Goal: Information Seeking & Learning: Learn about a topic

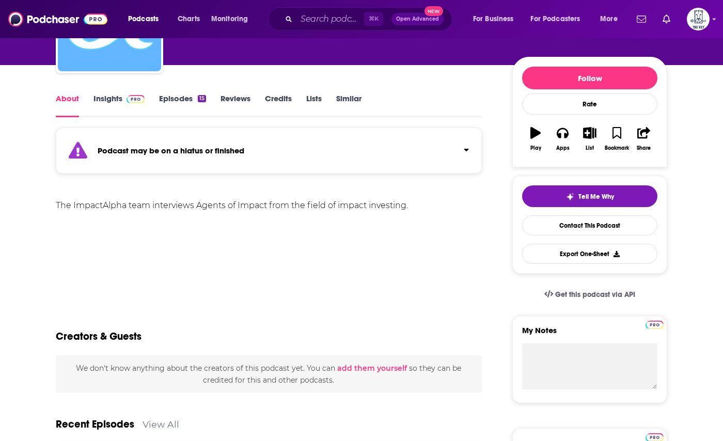
scroll to position [109, 0]
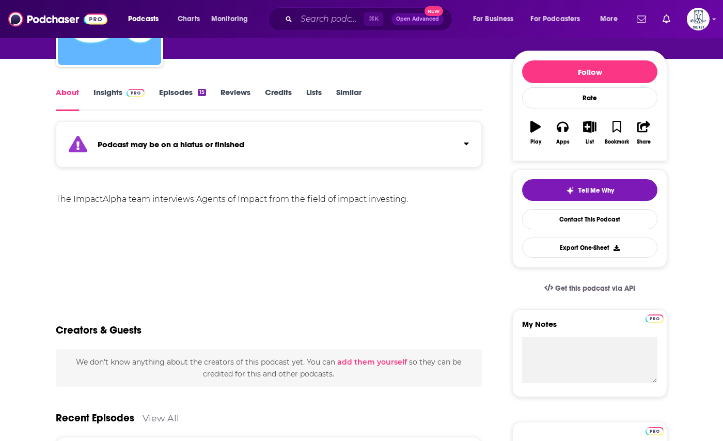
click at [122, 95] on span at bounding box center [133, 92] width 22 height 10
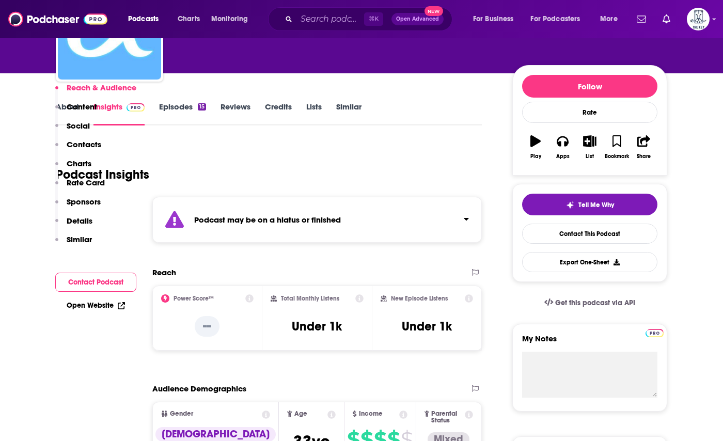
scroll to position [229, 0]
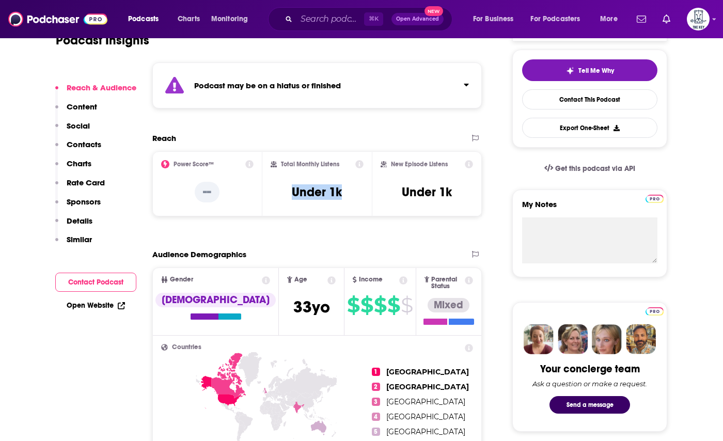
drag, startPoint x: 352, startPoint y: 194, endPoint x: 263, endPoint y: 199, distance: 88.9
click at [263, 199] on div "Total Monthly Listens Under 1k" at bounding box center [317, 183] width 110 height 65
copy h3 "Under 1k"
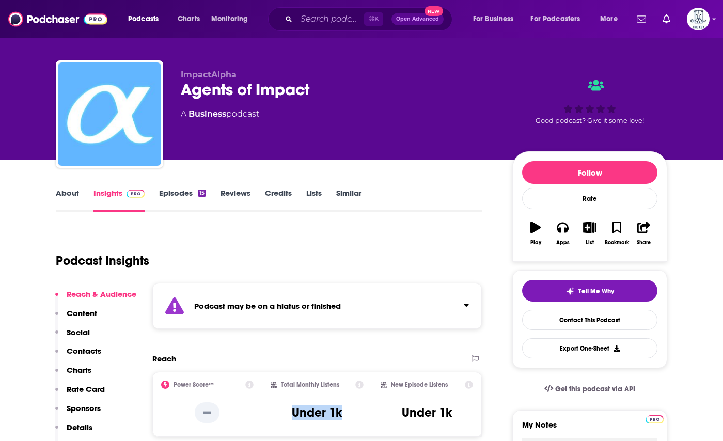
scroll to position [14, 0]
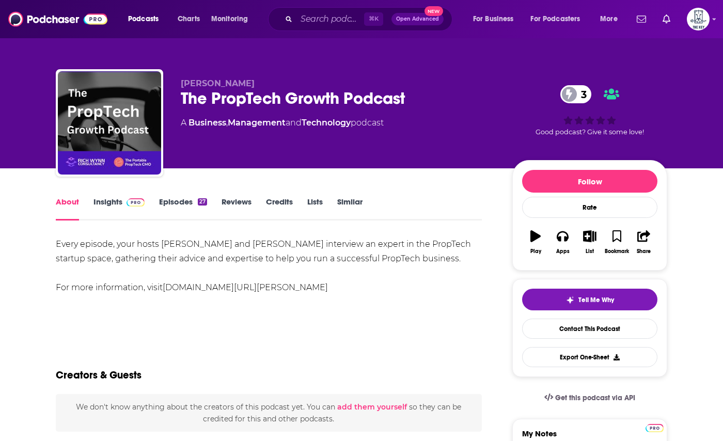
click at [125, 208] on link "Insights" at bounding box center [118, 209] width 51 height 24
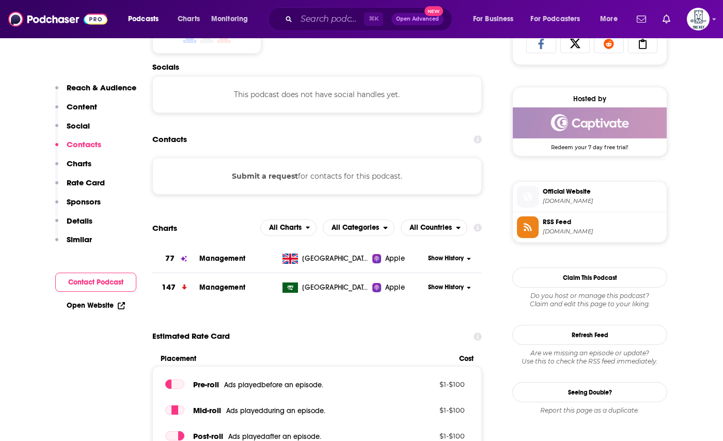
scroll to position [707, 0]
click at [281, 178] on button "Submit a request" at bounding box center [265, 175] width 66 height 11
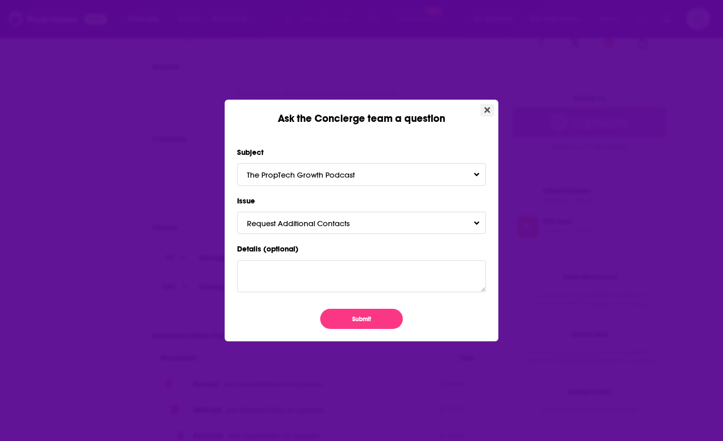
click at [482, 110] on button "Close" at bounding box center [487, 110] width 14 height 13
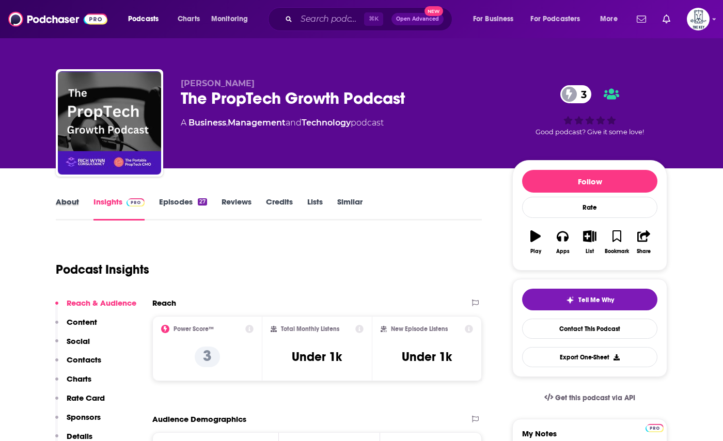
click at [81, 201] on div "About" at bounding box center [75, 209] width 38 height 24
click at [73, 201] on link "About" at bounding box center [67, 209] width 23 height 24
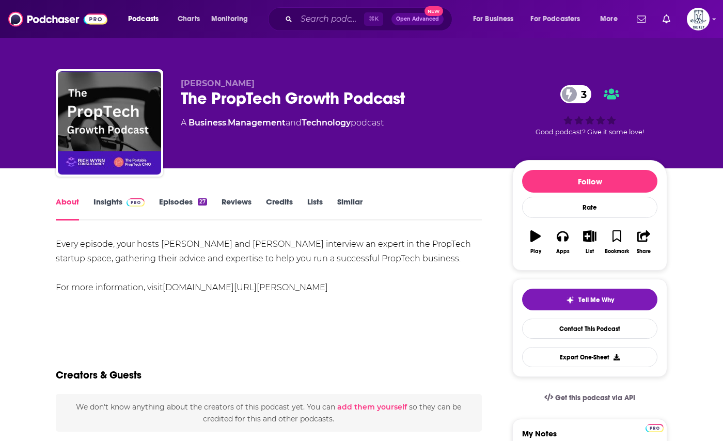
scroll to position [11, 0]
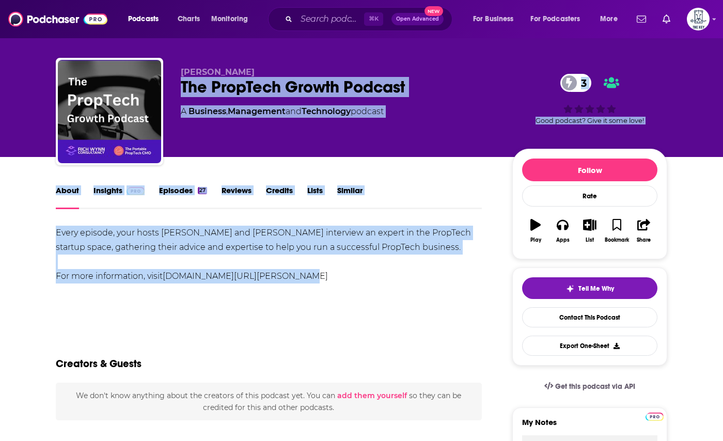
drag, startPoint x: 307, startPoint y: 273, endPoint x: 489, endPoint y: 43, distance: 293.4
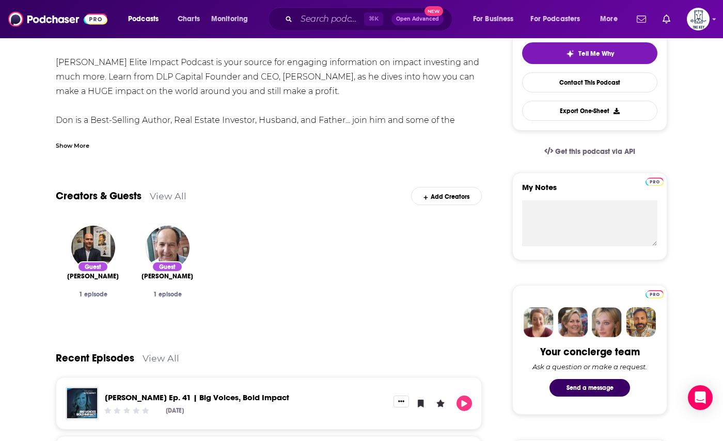
scroll to position [107, 0]
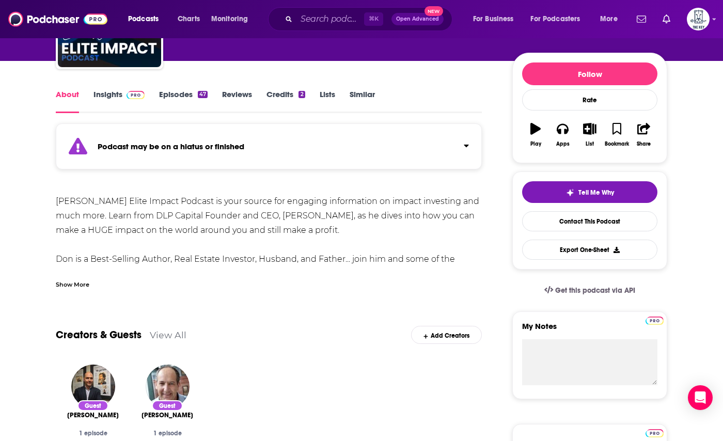
click at [176, 93] on link "Episodes 47" at bounding box center [183, 101] width 49 height 24
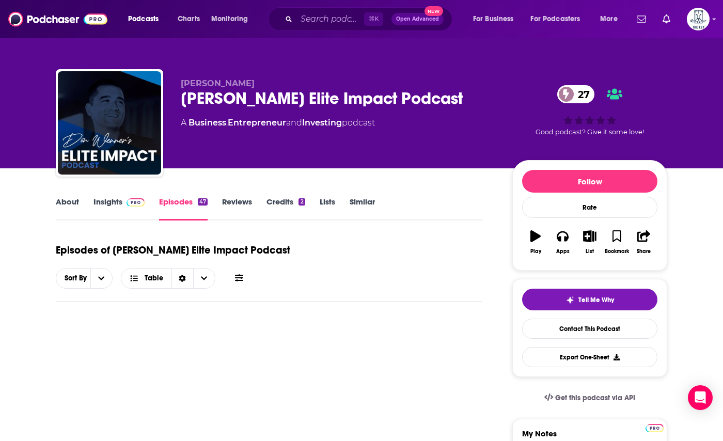
click at [123, 198] on span at bounding box center [133, 202] width 22 height 10
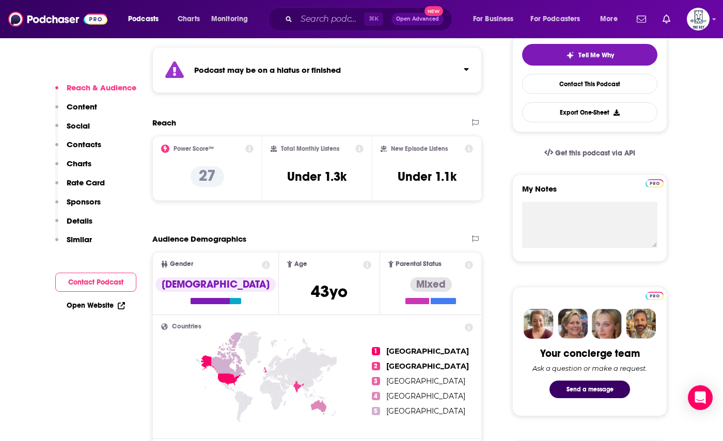
scroll to position [319, 0]
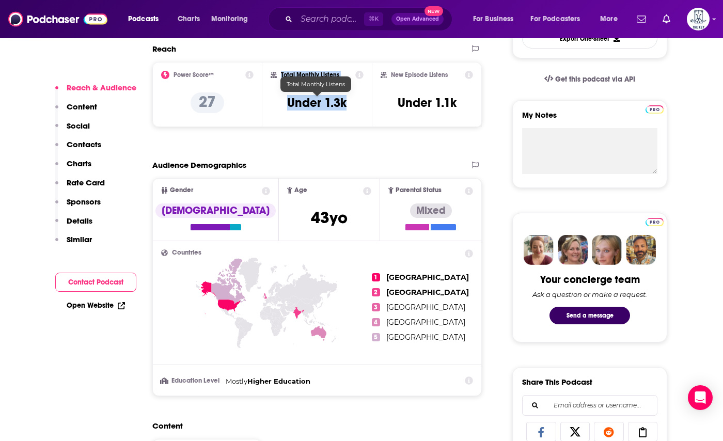
drag, startPoint x: 346, startPoint y: 103, endPoint x: 243, endPoint y: 103, distance: 102.8
click at [243, 103] on div "Power Score™ 27 Total Monthly Listens Under 1.3k New Episode Listens Under 1.1k" at bounding box center [316, 94] width 329 height 65
copy div "Total Monthly Listens Under 1.3k"
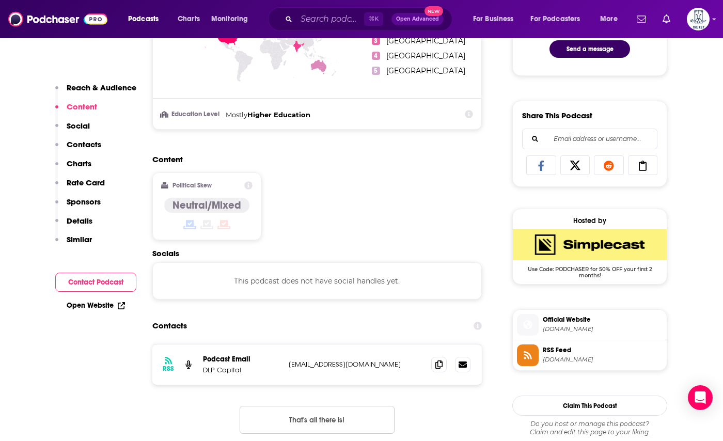
scroll to position [605, 0]
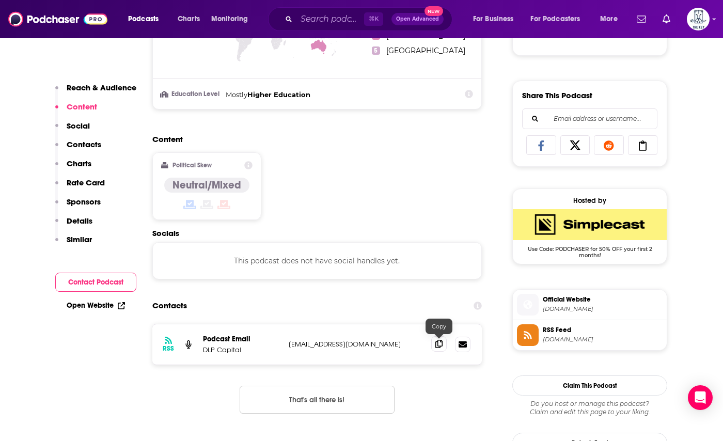
click at [440, 345] on icon at bounding box center [438, 344] width 7 height 8
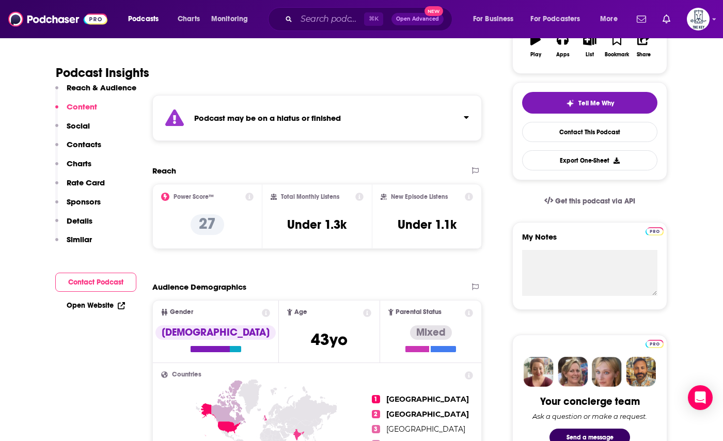
scroll to position [0, 0]
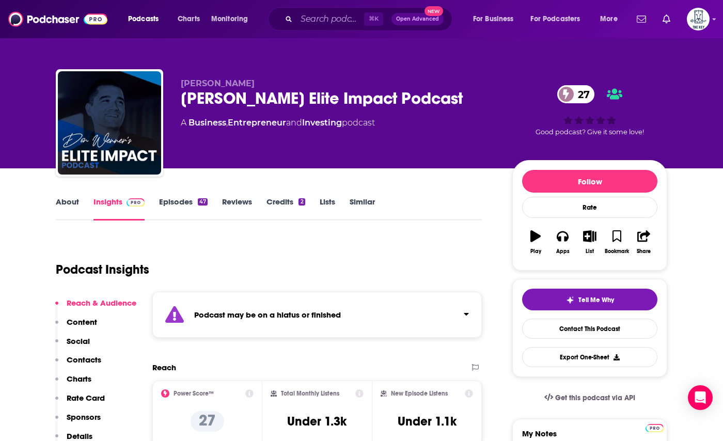
click at [74, 202] on link "About" at bounding box center [67, 209] width 23 height 24
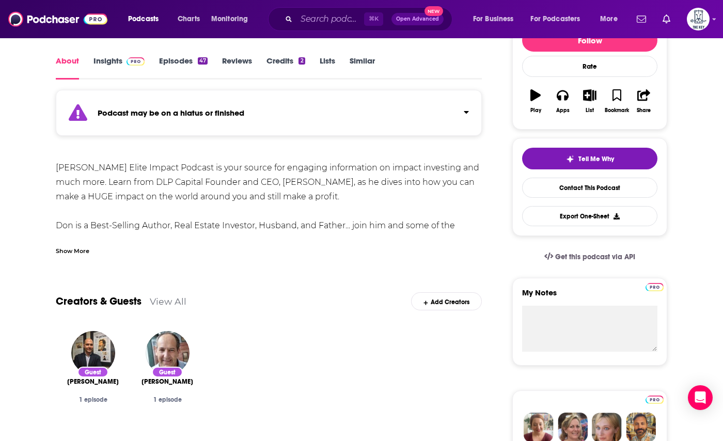
scroll to position [149, 0]
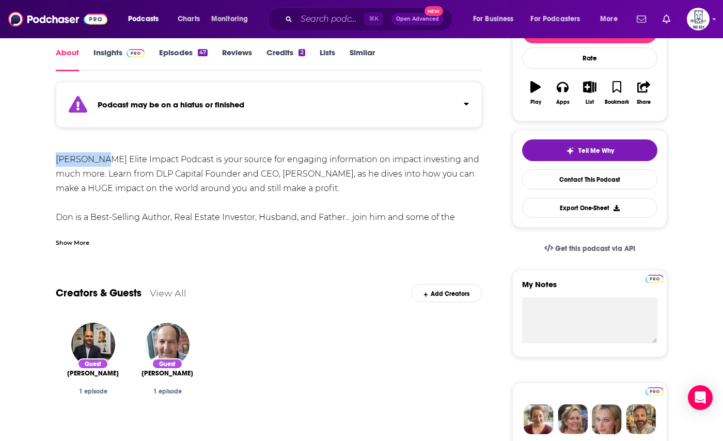
drag, startPoint x: 55, startPoint y: 161, endPoint x: 107, endPoint y: 165, distance: 52.3
copy div "Don Wenner"
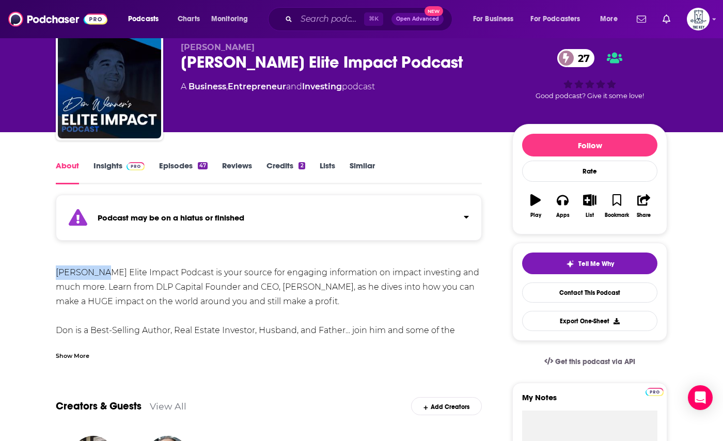
scroll to position [11, 0]
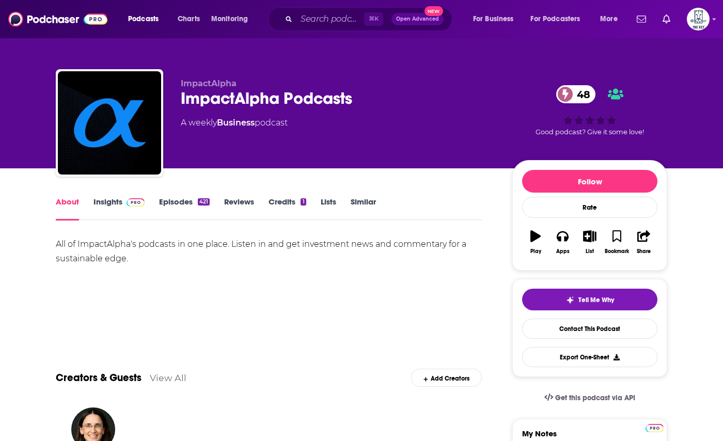
click at [104, 204] on link "Insights" at bounding box center [118, 209] width 51 height 24
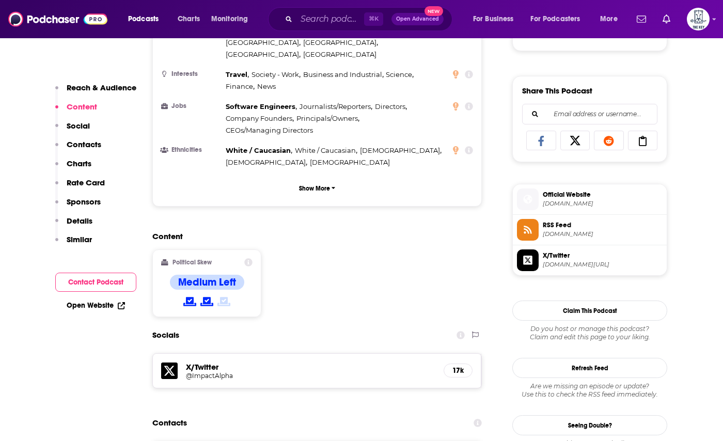
scroll to position [855, 0]
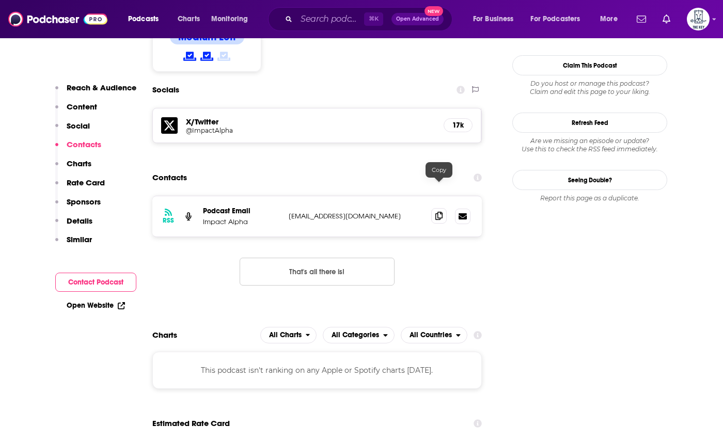
click at [434, 208] on span at bounding box center [438, 215] width 15 height 15
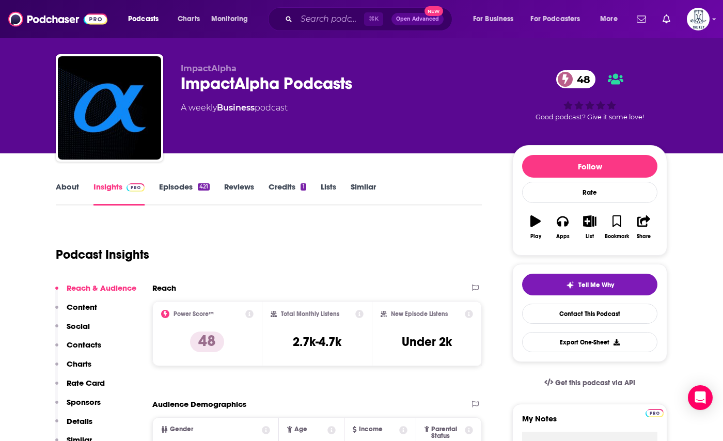
scroll to position [14, 0]
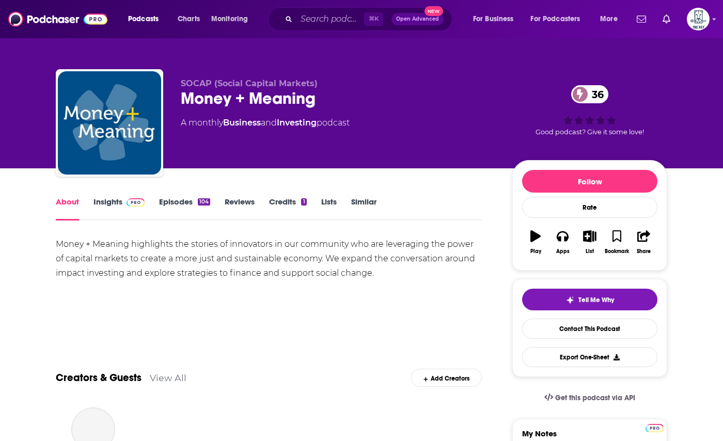
click at [112, 201] on link "Insights" at bounding box center [118, 209] width 51 height 24
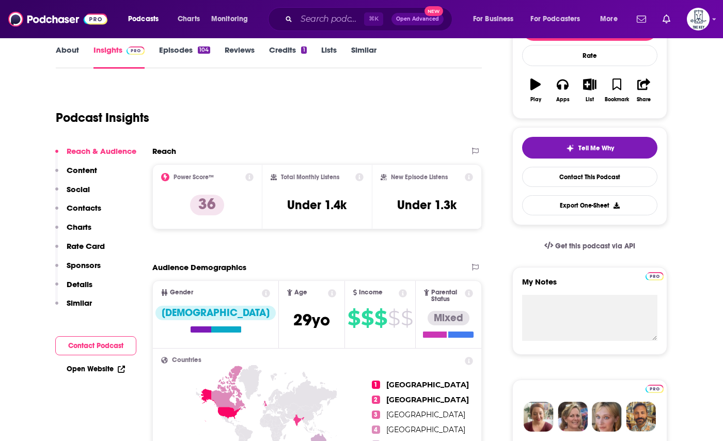
scroll to position [170, 0]
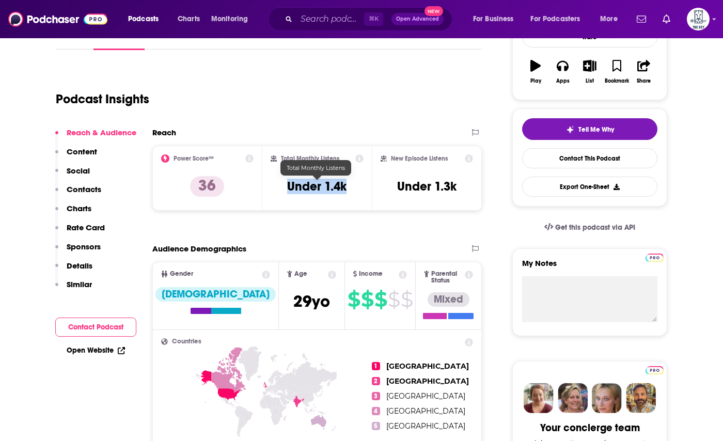
drag, startPoint x: 347, startPoint y: 187, endPoint x: 277, endPoint y: 186, distance: 69.2
click at [277, 186] on div "Total Monthly Listens Under 1.4k" at bounding box center [317, 178] width 93 height 48
copy h3 "Under 1.4k"
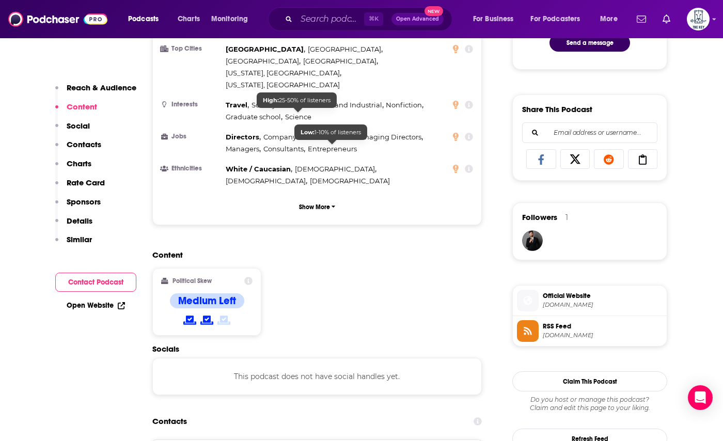
scroll to position [694, 0]
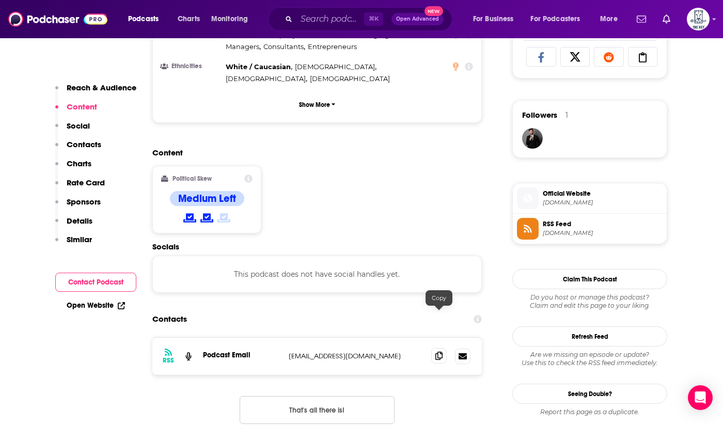
click at [439, 352] on icon at bounding box center [438, 356] width 7 height 8
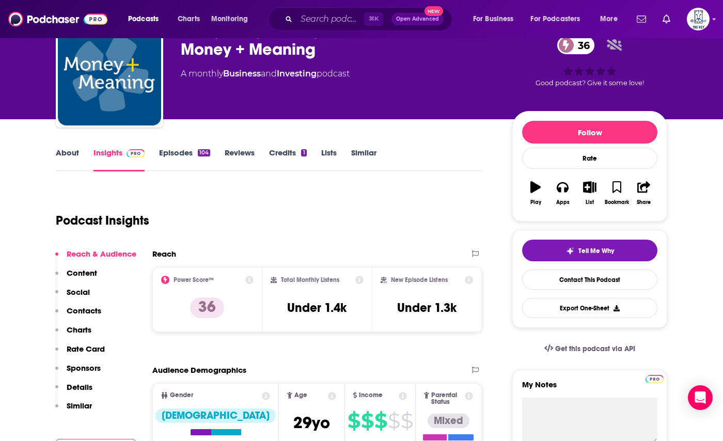
scroll to position [0, 0]
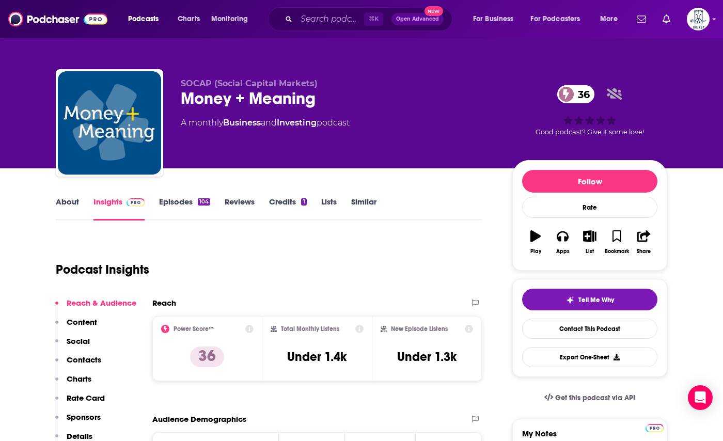
click at [66, 196] on div "About Insights Episodes 104 Reviews Credits 1 Lists Similar" at bounding box center [269, 207] width 426 height 25
click at [69, 206] on link "About" at bounding box center [67, 209] width 23 height 24
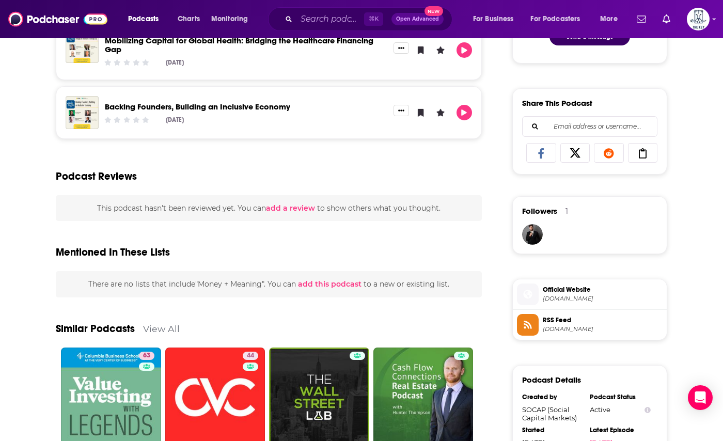
scroll to position [764, 0]
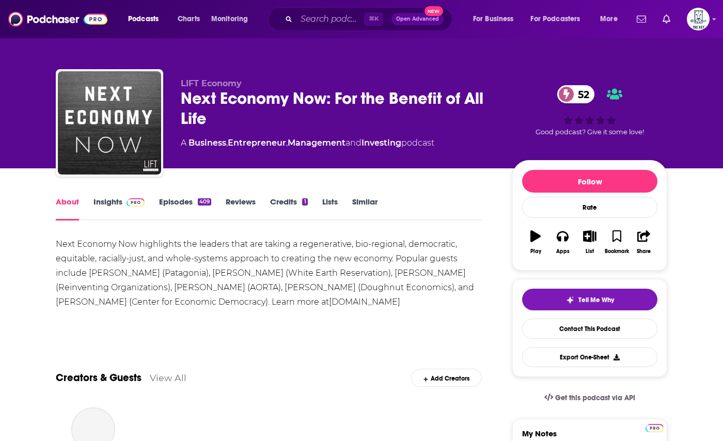
click at [142, 209] on link "Insights" at bounding box center [118, 209] width 51 height 24
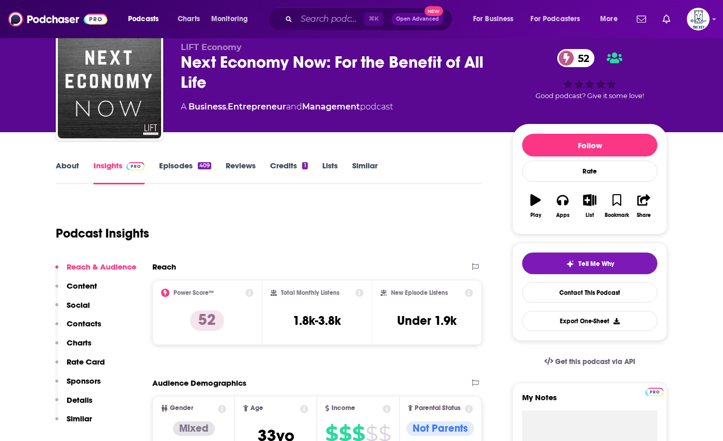
scroll to position [49, 0]
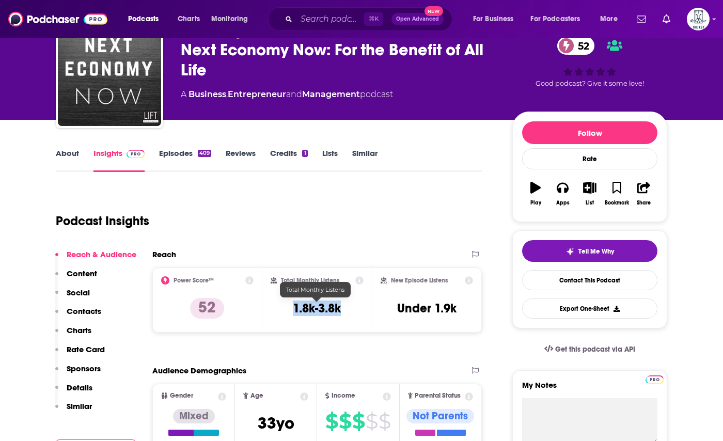
drag, startPoint x: 336, startPoint y: 309, endPoint x: 289, endPoint y: 313, distance: 47.7
click at [289, 313] on div "Total Monthly Listens 1.8k-3.8k" at bounding box center [317, 300] width 93 height 48
copy h3 "1.8k-3.8k"
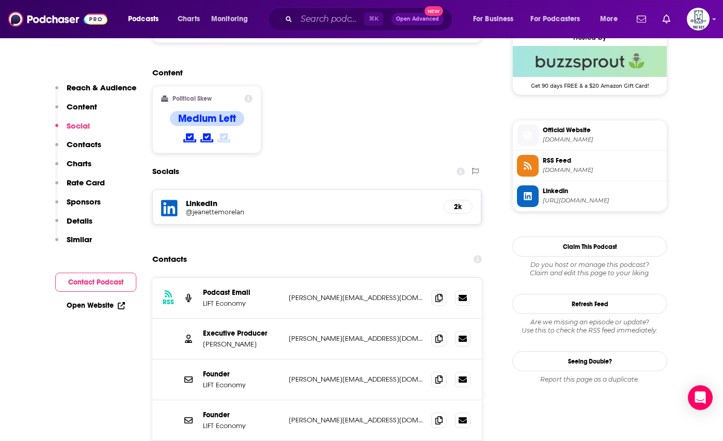
scroll to position [788, 0]
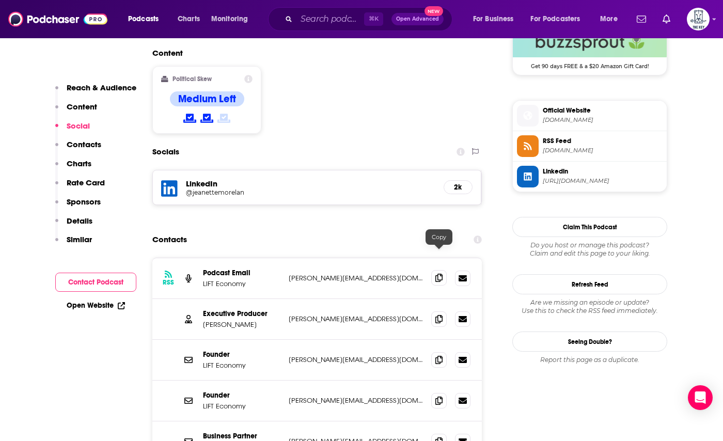
click at [438, 274] on icon at bounding box center [438, 278] width 7 height 8
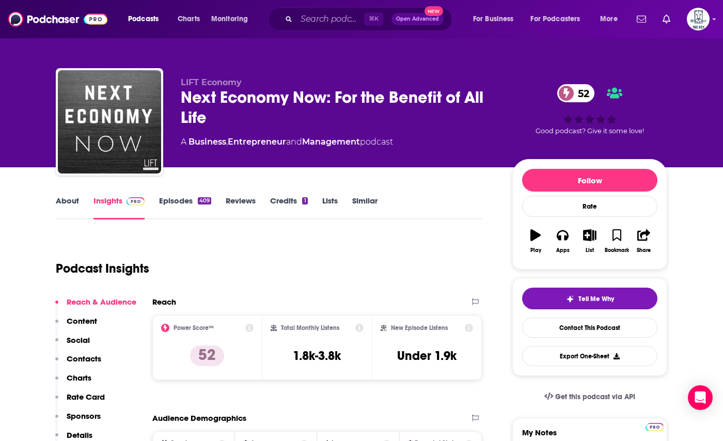
scroll to position [0, 0]
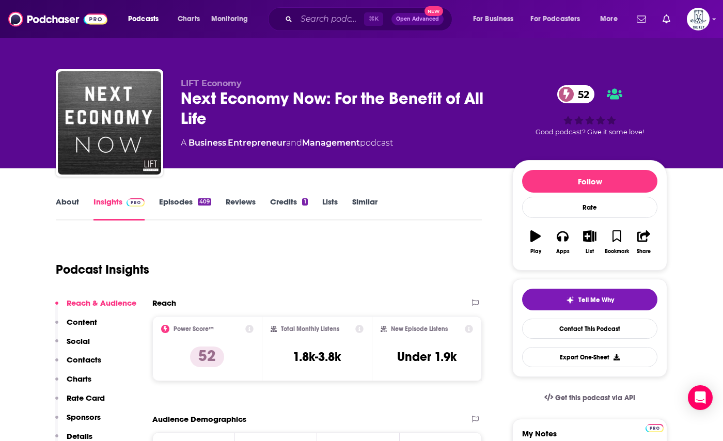
click at [175, 202] on link "Episodes 409" at bounding box center [185, 209] width 52 height 24
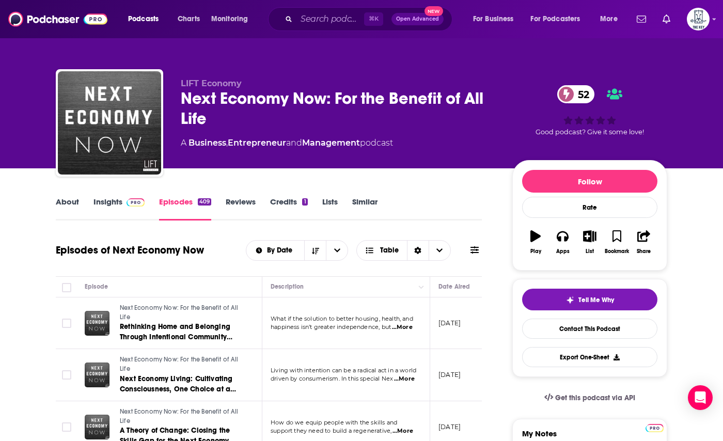
click at [69, 200] on link "About" at bounding box center [67, 209] width 23 height 24
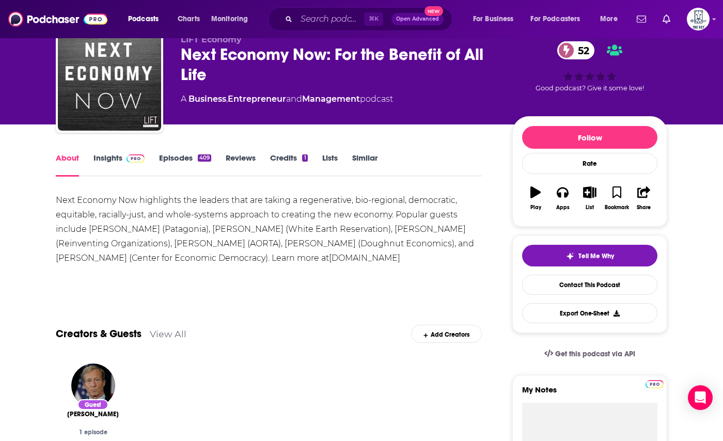
scroll to position [46, 0]
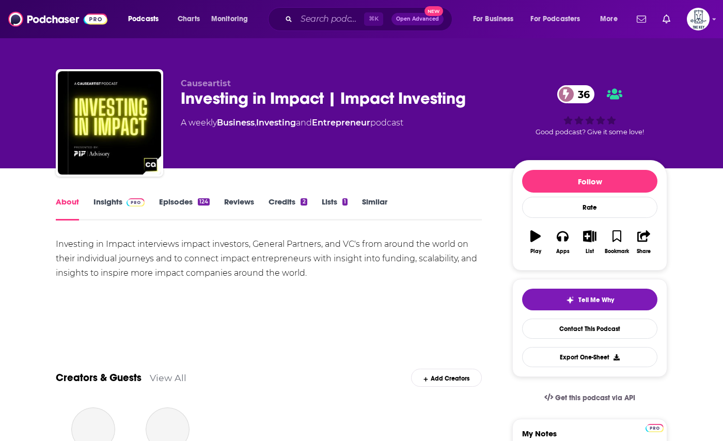
click at [124, 204] on span at bounding box center [133, 202] width 22 height 10
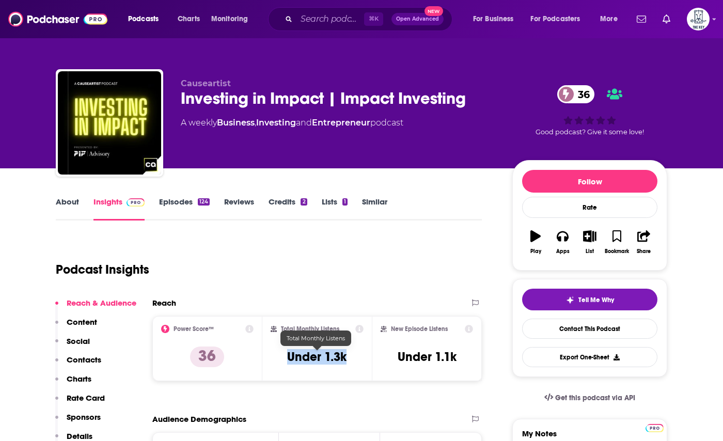
drag, startPoint x: 350, startPoint y: 354, endPoint x: 289, endPoint y: 354, distance: 60.9
click at [289, 354] on div "Total Monthly Listens Under 1.3k" at bounding box center [317, 349] width 93 height 48
copy h3 "Under 1.3k"
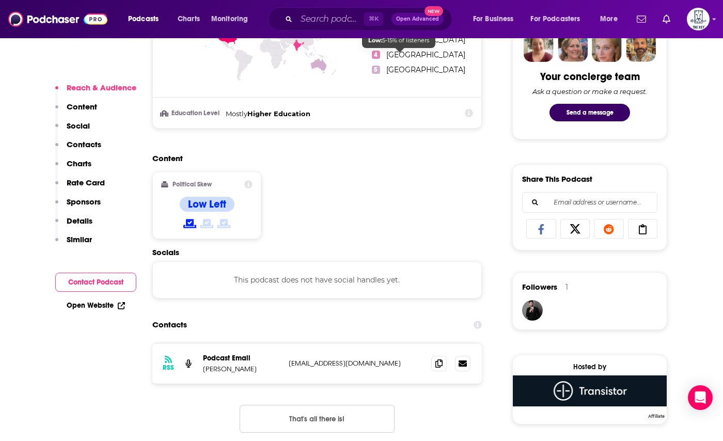
scroll to position [636, 0]
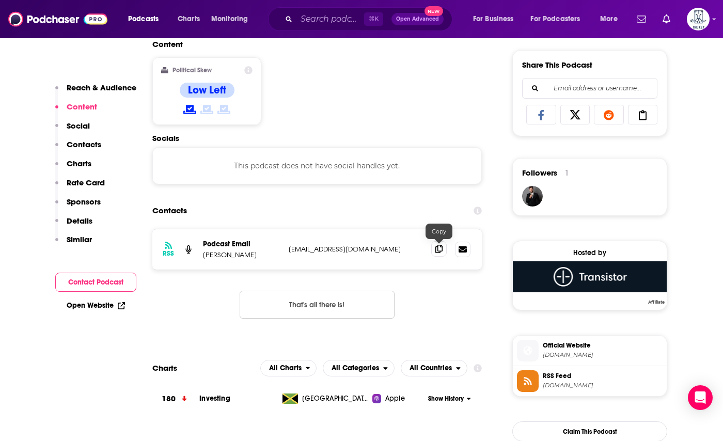
click at [436, 253] on icon at bounding box center [438, 249] width 7 height 8
drag, startPoint x: 253, startPoint y: 256, endPoint x: 199, endPoint y: 260, distance: 53.4
click at [199, 260] on div "RSS Podcast Email Grant Trahant grant@causeartist.com grant@causeartist.com" at bounding box center [316, 249] width 329 height 40
drag, startPoint x: 254, startPoint y: 254, endPoint x: 204, endPoint y: 256, distance: 50.1
click at [204, 256] on p "Grant Trahant" at bounding box center [241, 254] width 77 height 9
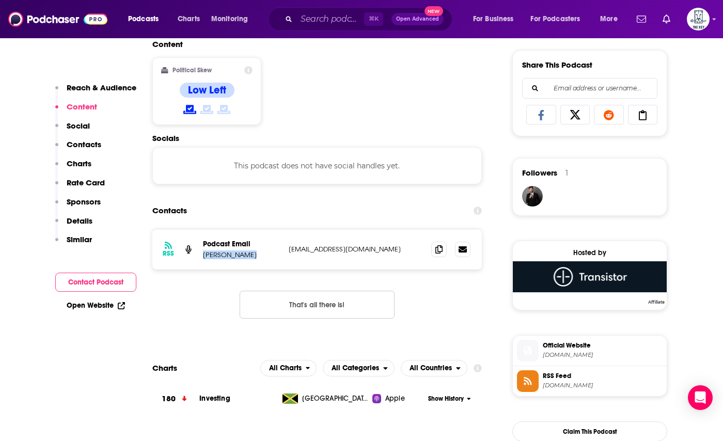
copy p "Grant Trahant"
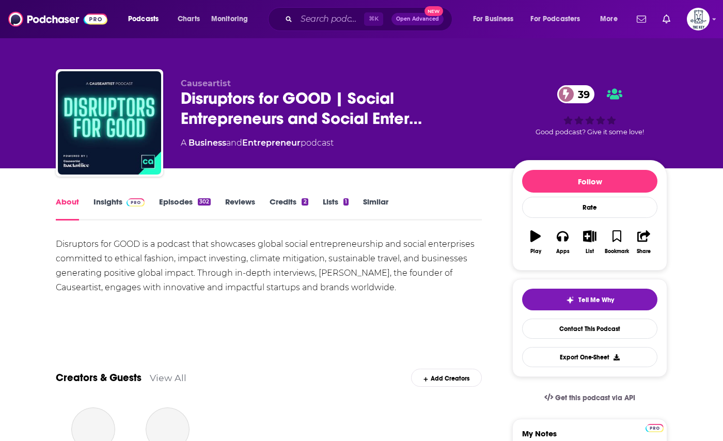
click at [123, 205] on span at bounding box center [133, 202] width 22 height 10
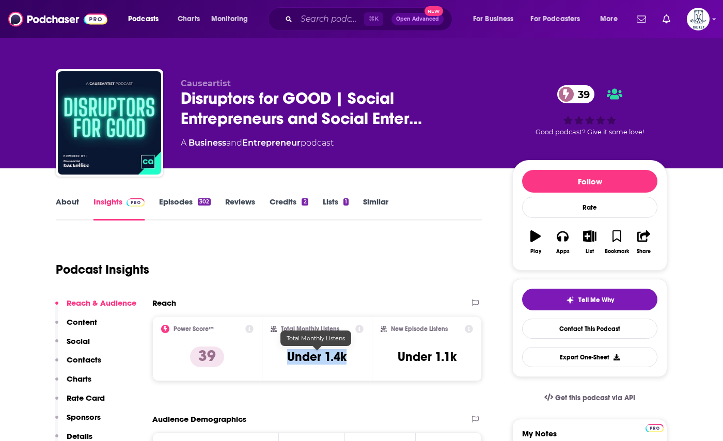
drag, startPoint x: 348, startPoint y: 359, endPoint x: 275, endPoint y: 358, distance: 72.8
click at [275, 358] on div "Total Monthly Listens Under 1.4k" at bounding box center [317, 349] width 93 height 48
copy h3 "Under 1.4k"
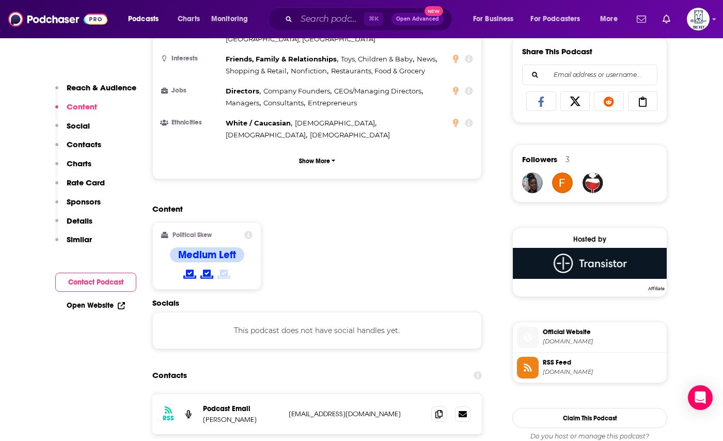
scroll to position [650, 0]
click at [443, 405] on span at bounding box center [438, 412] width 15 height 15
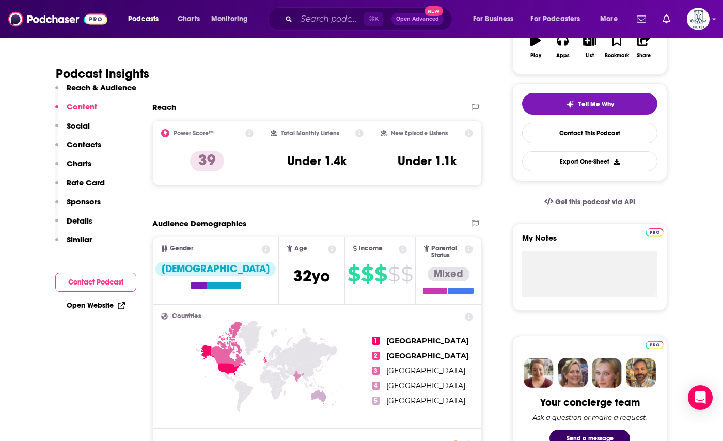
scroll to position [0, 0]
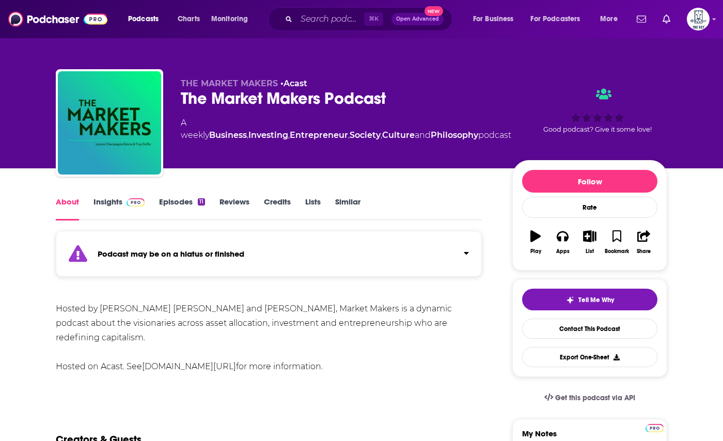
click at [125, 206] on span at bounding box center [133, 202] width 22 height 10
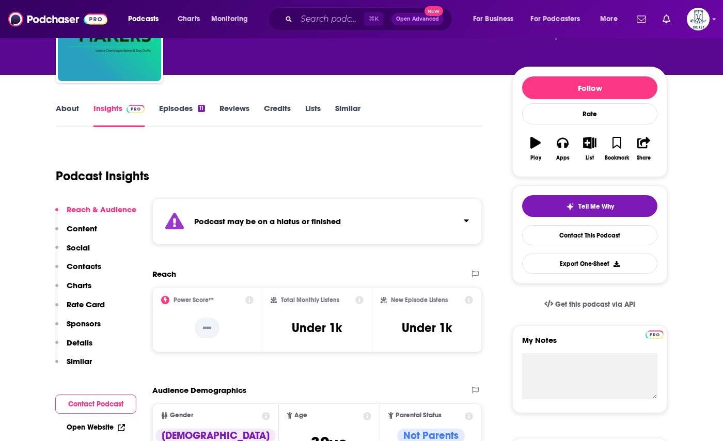
scroll to position [98, 0]
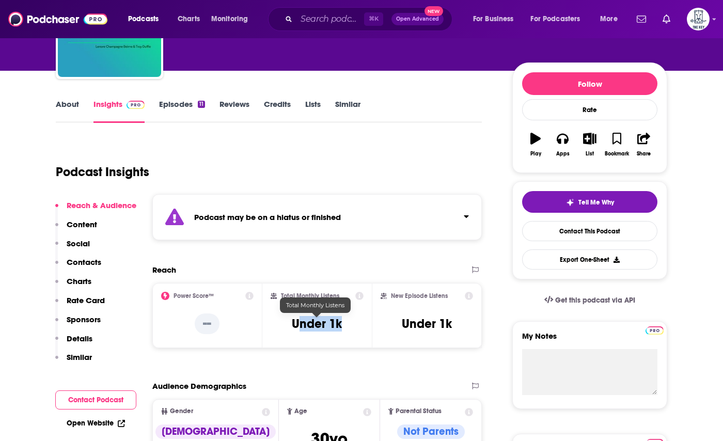
drag, startPoint x: 344, startPoint y: 326, endPoint x: 297, endPoint y: 326, distance: 47.0
click at [297, 326] on div "Total Monthly Listens Under 1k" at bounding box center [317, 316] width 93 height 48
copy h3 "nder 1k"
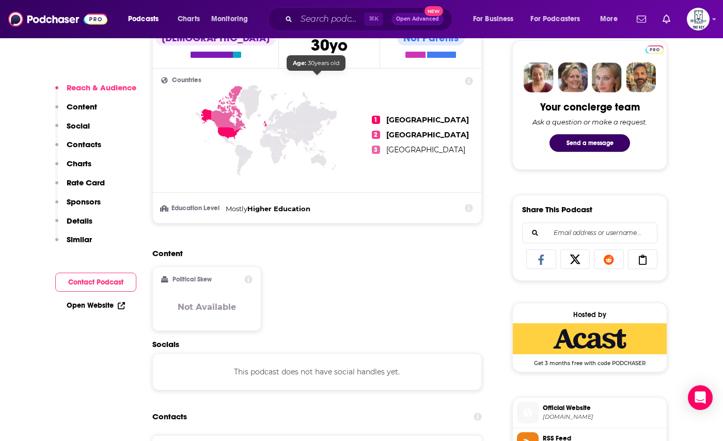
scroll to position [628, 0]
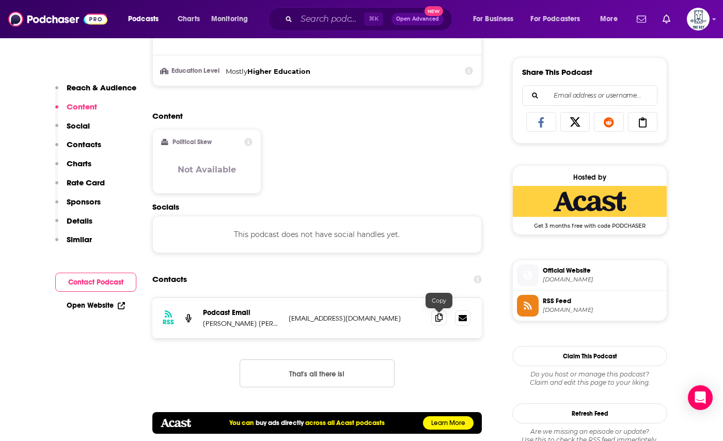
click at [437, 320] on icon at bounding box center [438, 317] width 7 height 8
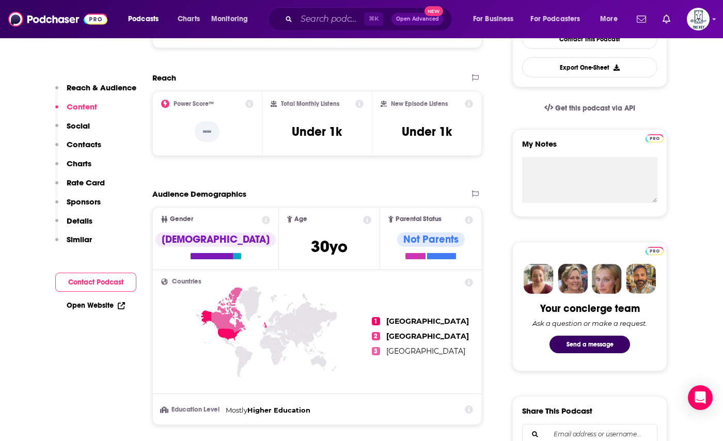
scroll to position [81, 0]
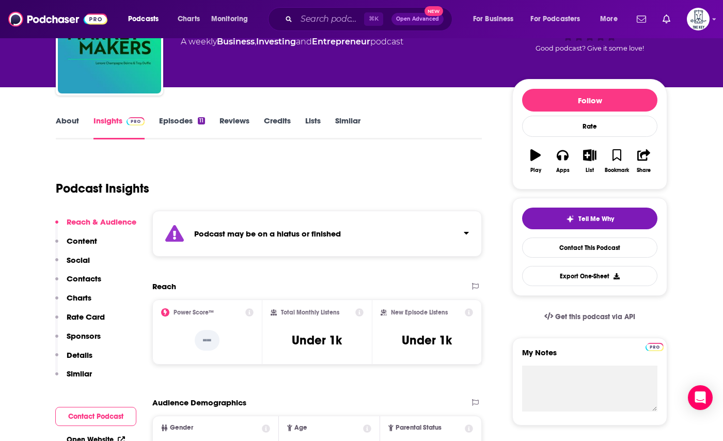
click at [63, 119] on link "About" at bounding box center [67, 128] width 23 height 24
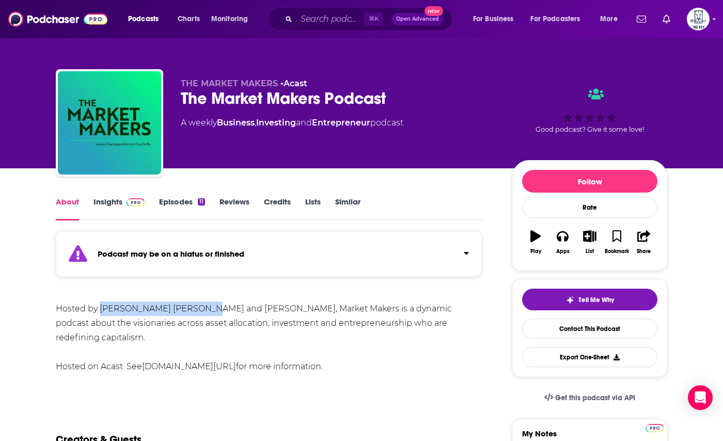
drag, startPoint x: 210, startPoint y: 309, endPoint x: 100, endPoint y: 310, distance: 109.5
click at [100, 310] on div "Hosted by Lenore Champagne Beirne and Troy Duffie, Market Makers is a dynamic p…" at bounding box center [269, 338] width 426 height 72
copy div "Lenore Champagne Beirne"
